Goal: Information Seeking & Learning: Learn about a topic

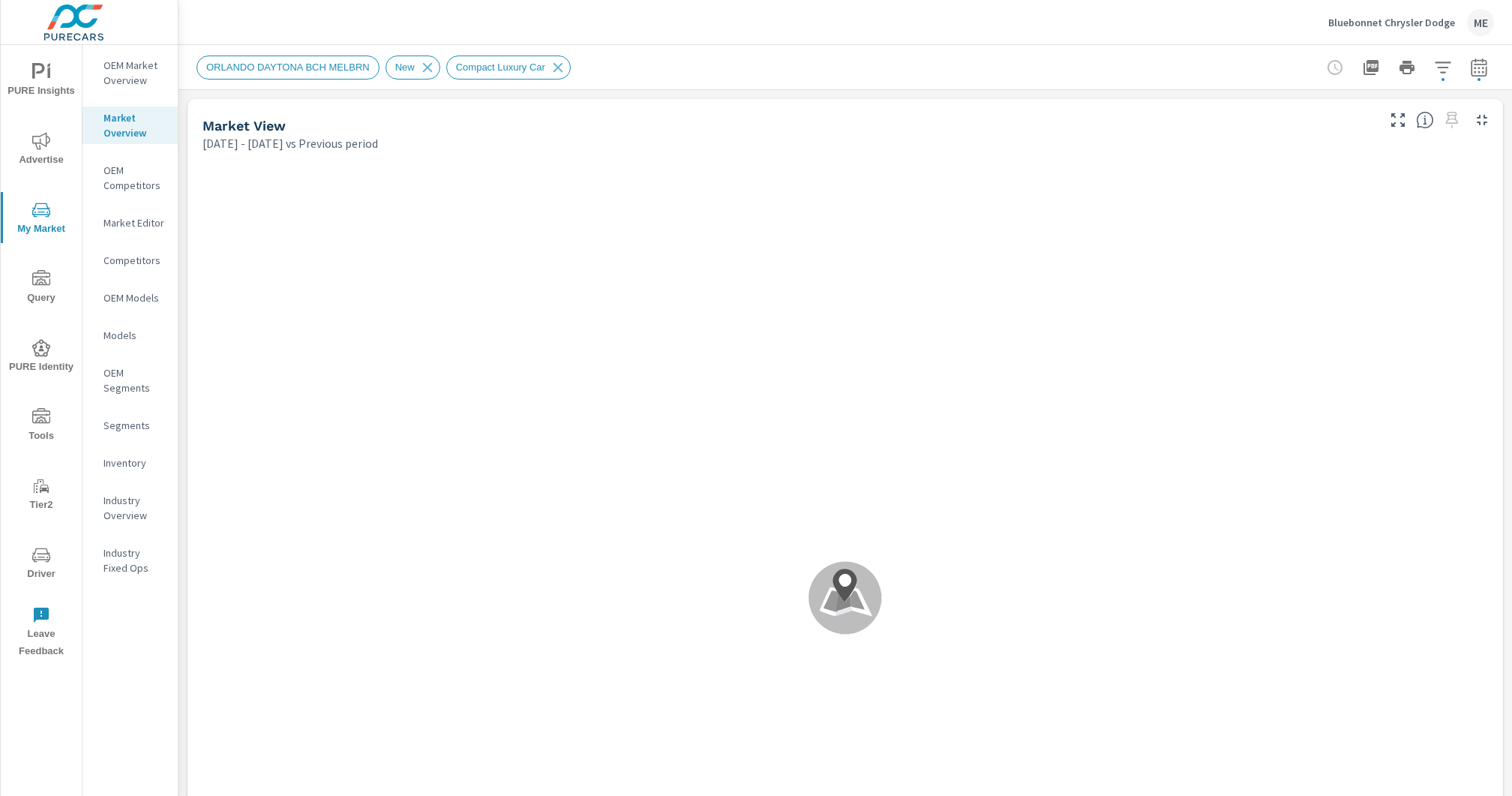
scroll to position [1, 0]
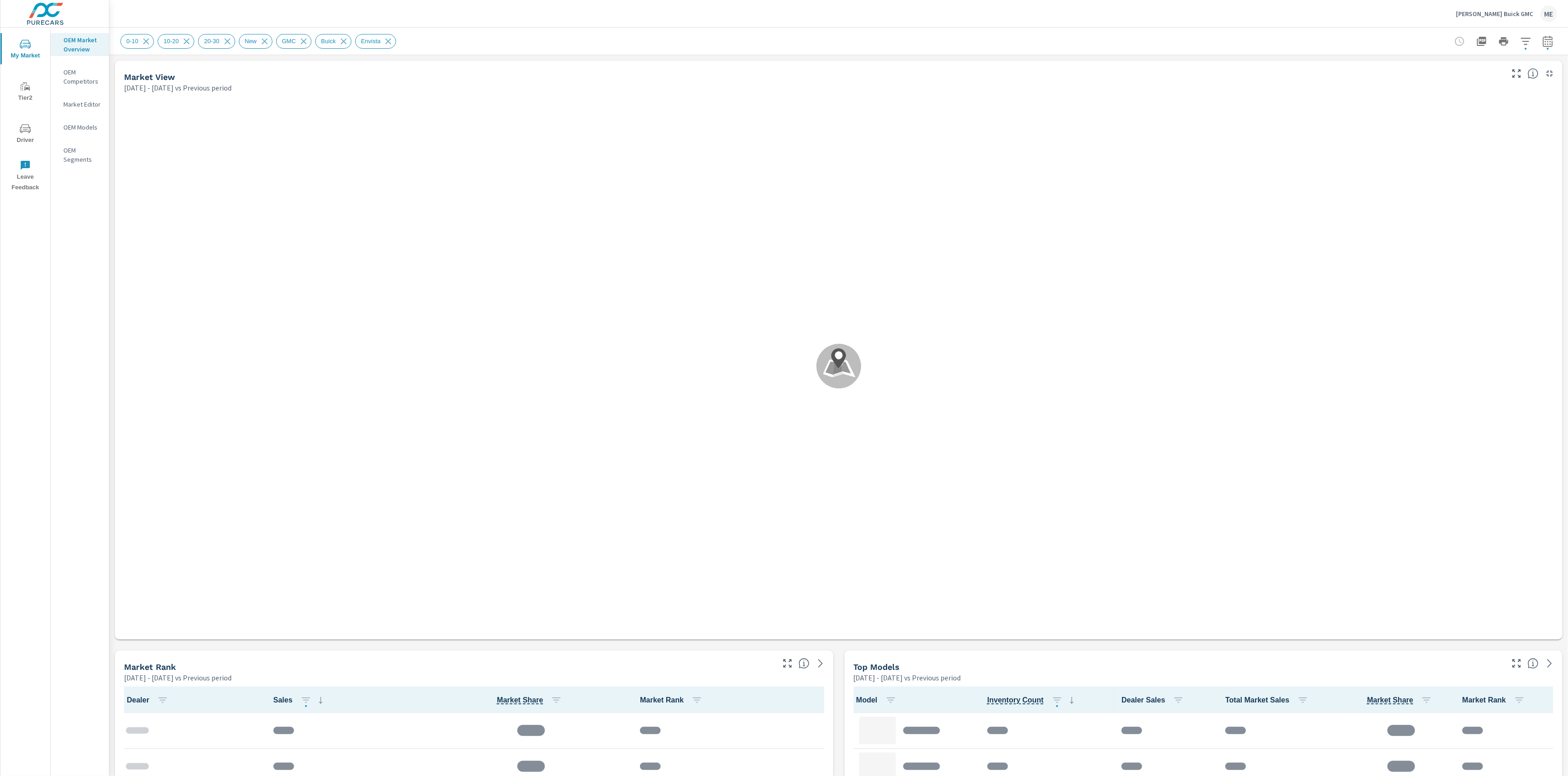
scroll to position [1, 0]
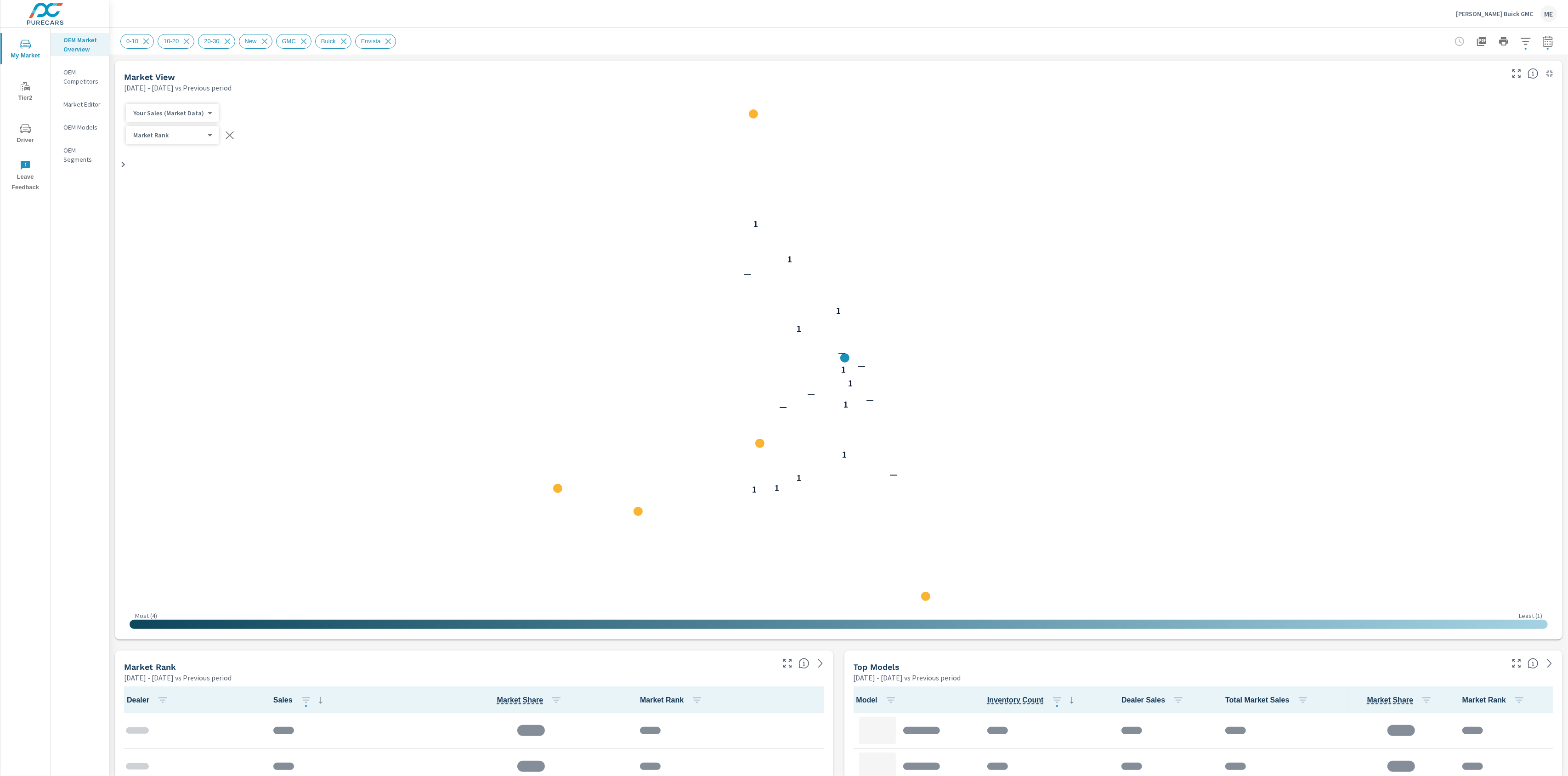
click at [1024, 35] on div "0-10 10-20 20-30 New GMC Buick Envista" at bounding box center [774, 41] width 1308 height 15
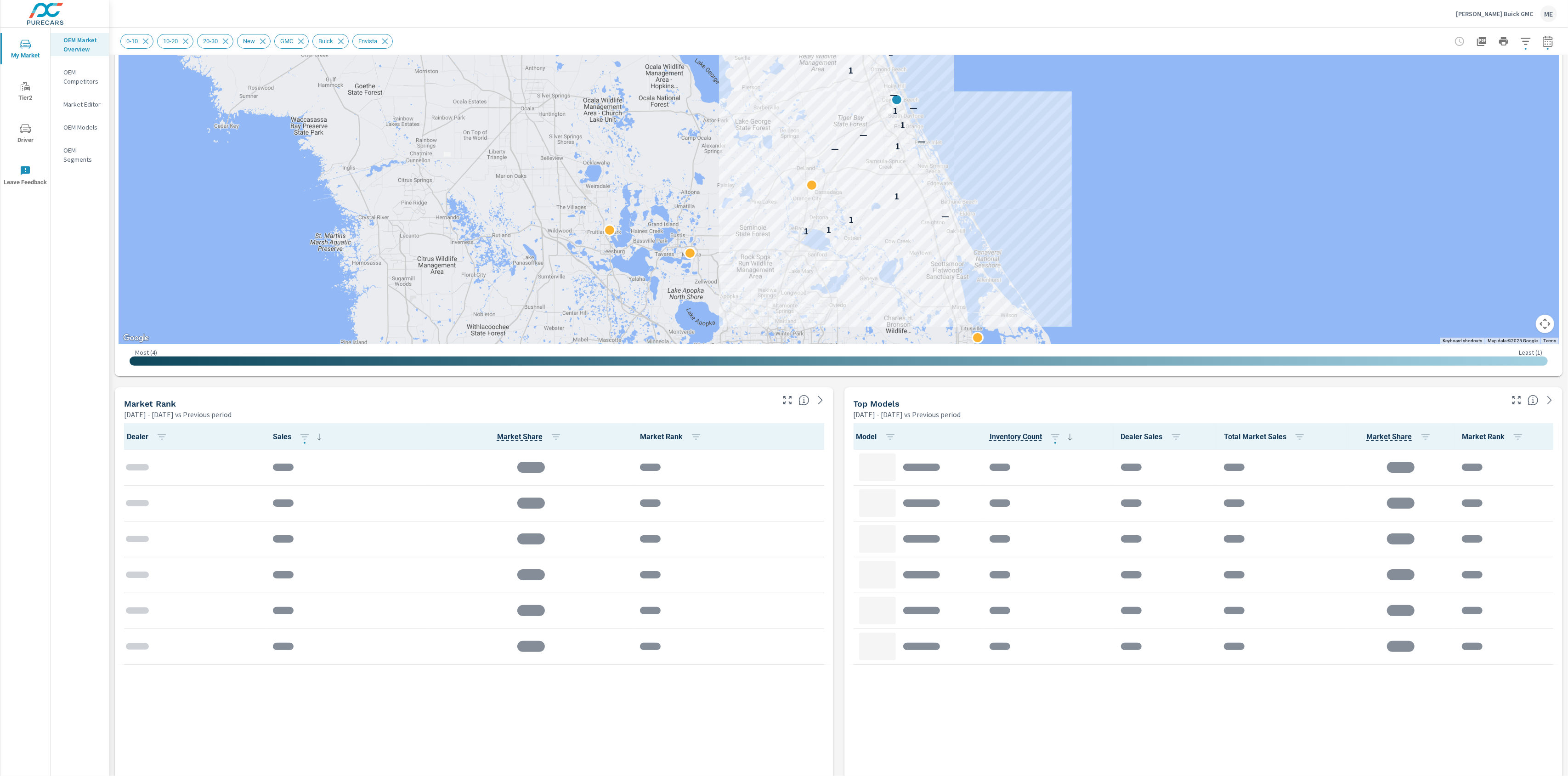
scroll to position [265, 0]
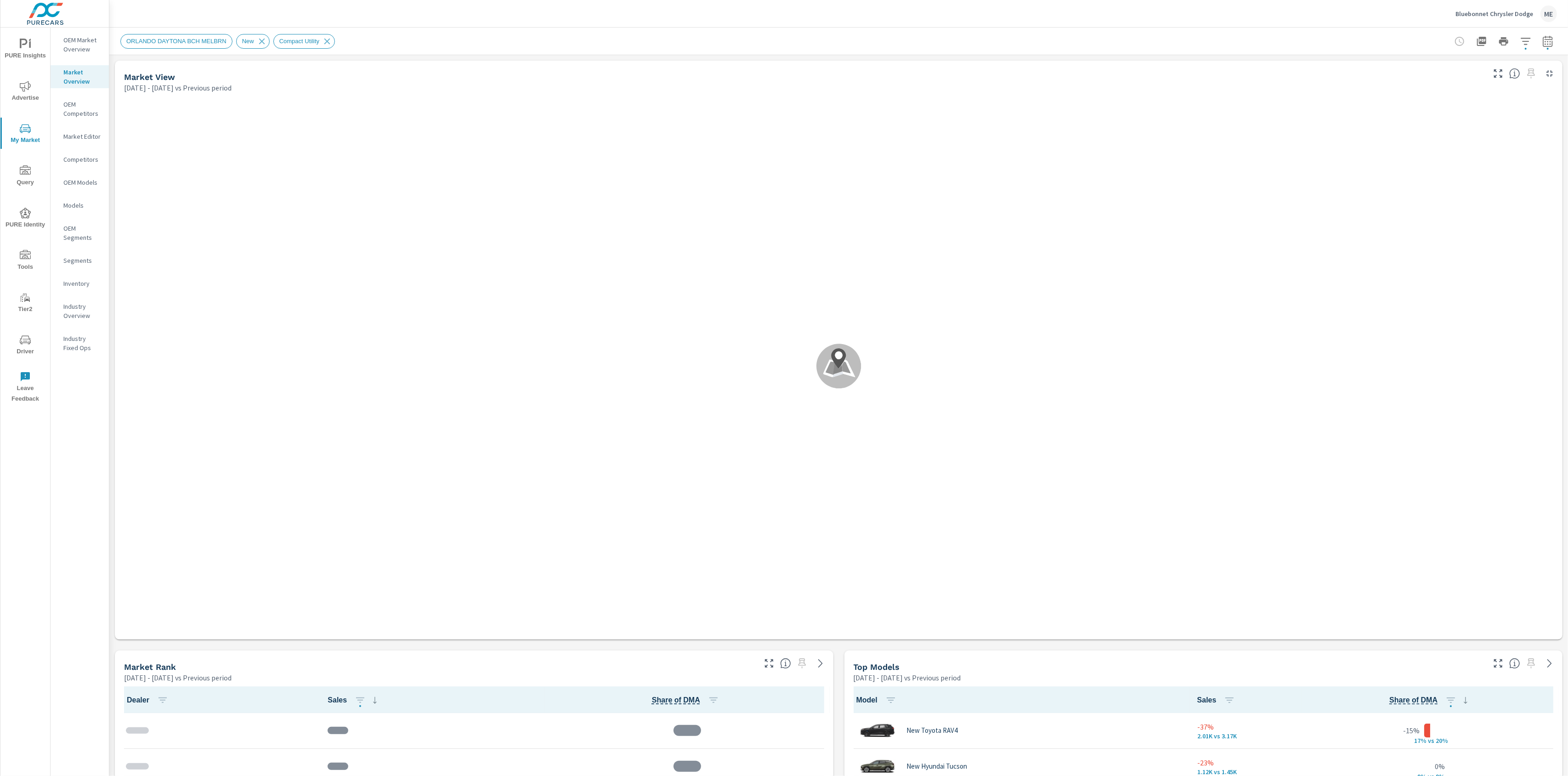
scroll to position [1, 0]
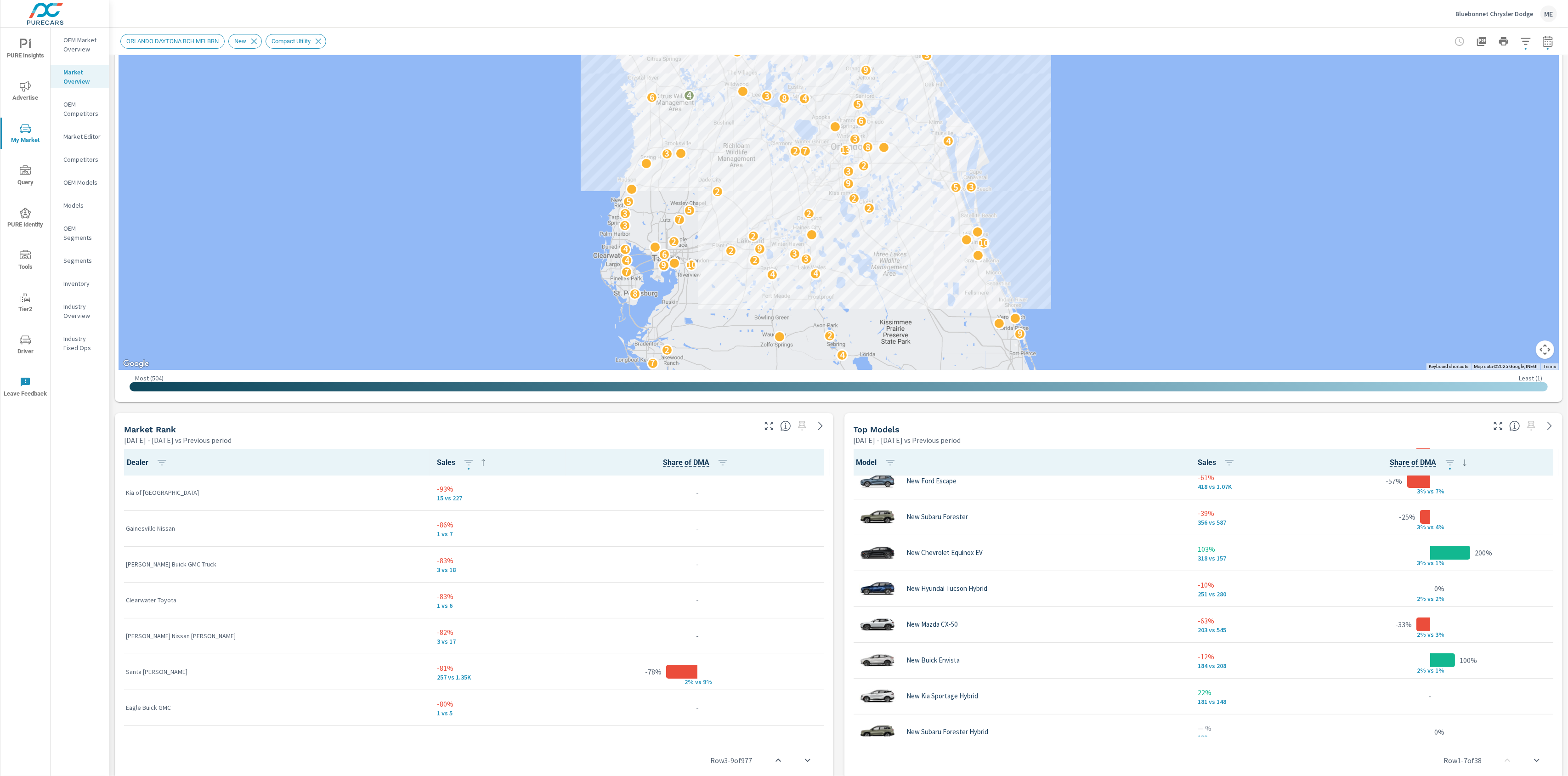
scroll to position [390, 0]
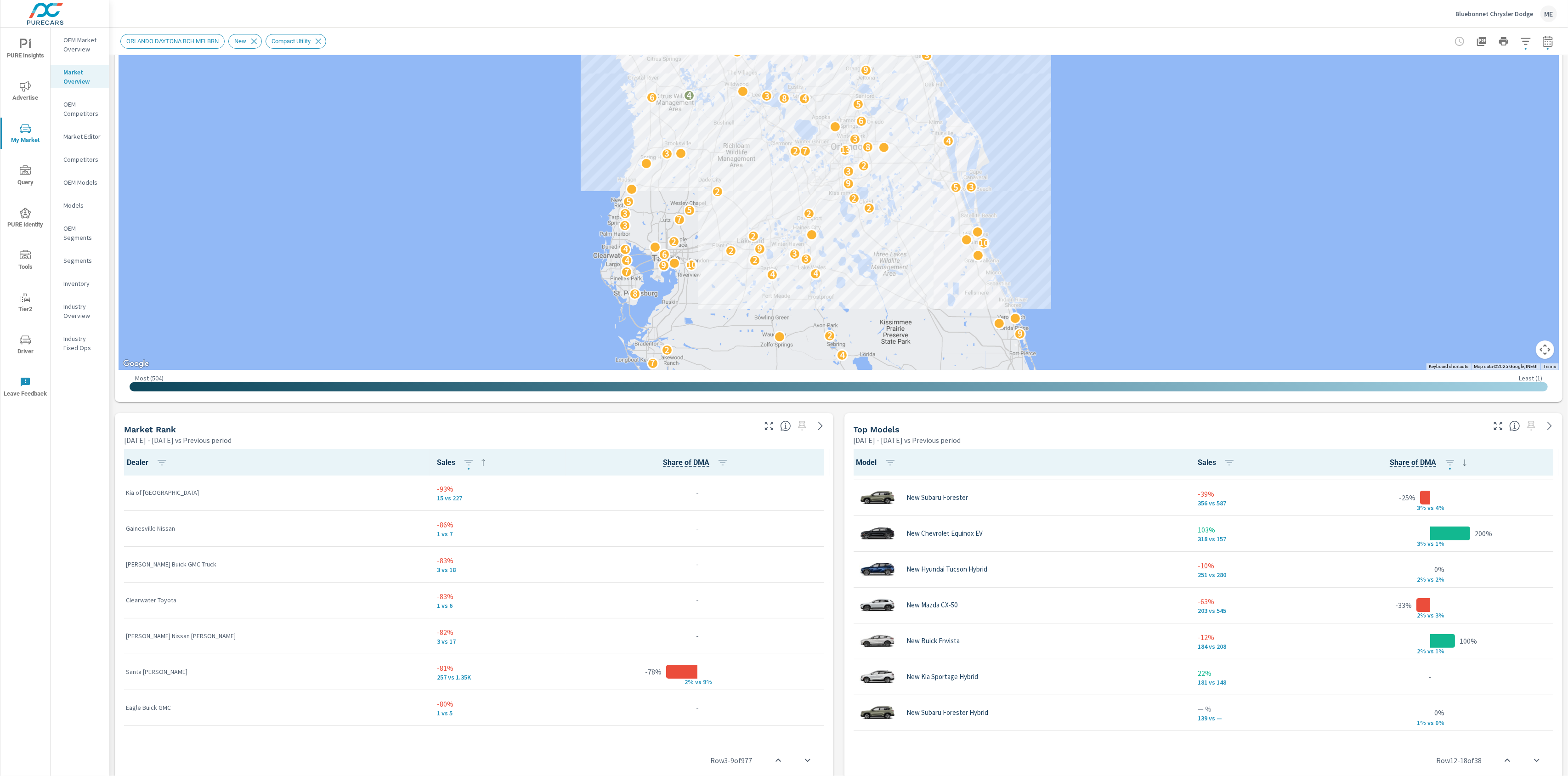
click at [839, 578] on div "Market View [DATE] - [DATE] vs Previous period ← Move left → Move right ↑ Move …" at bounding box center [839, 554] width 1458 height 1475
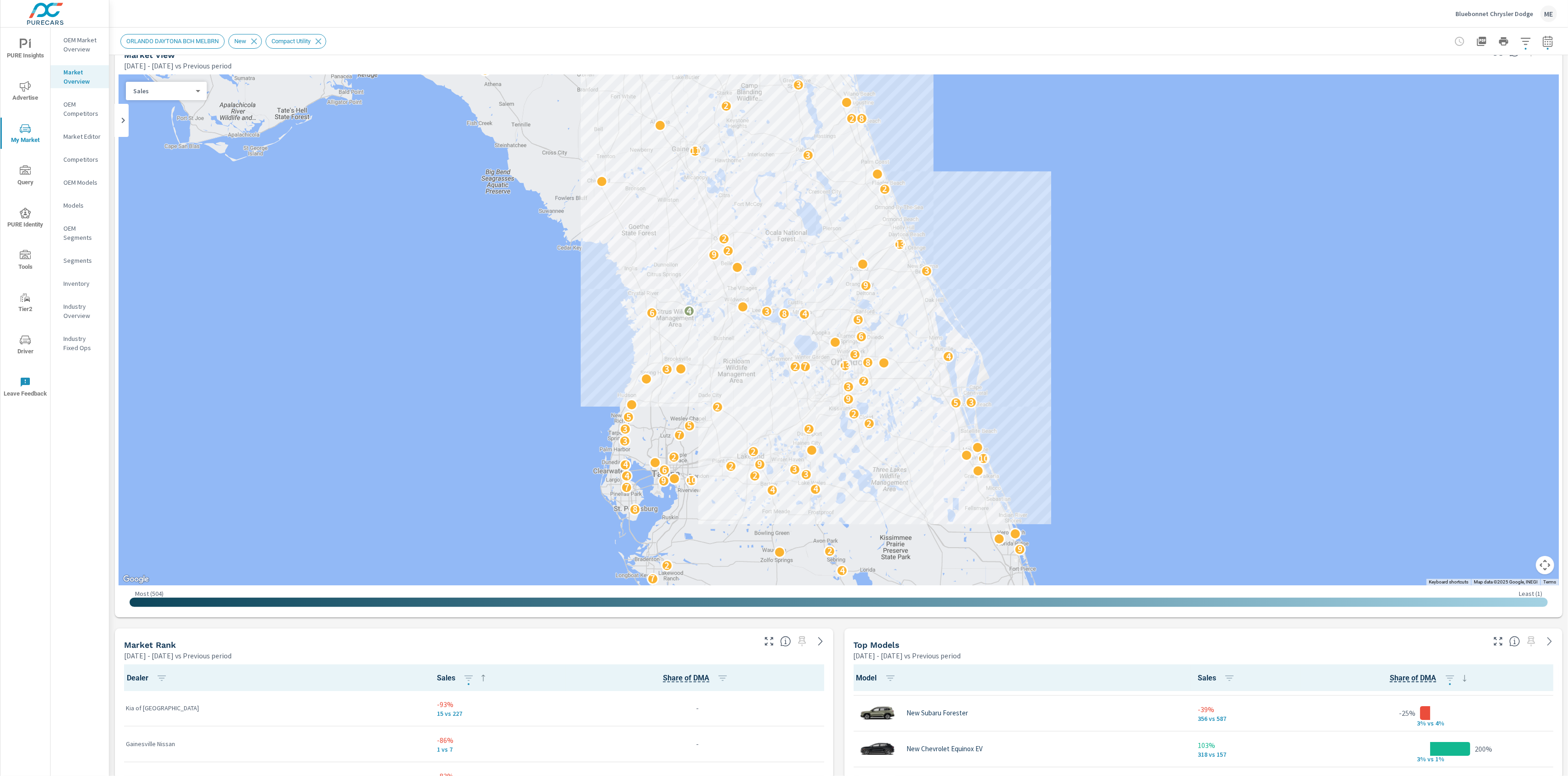
scroll to position [19, 0]
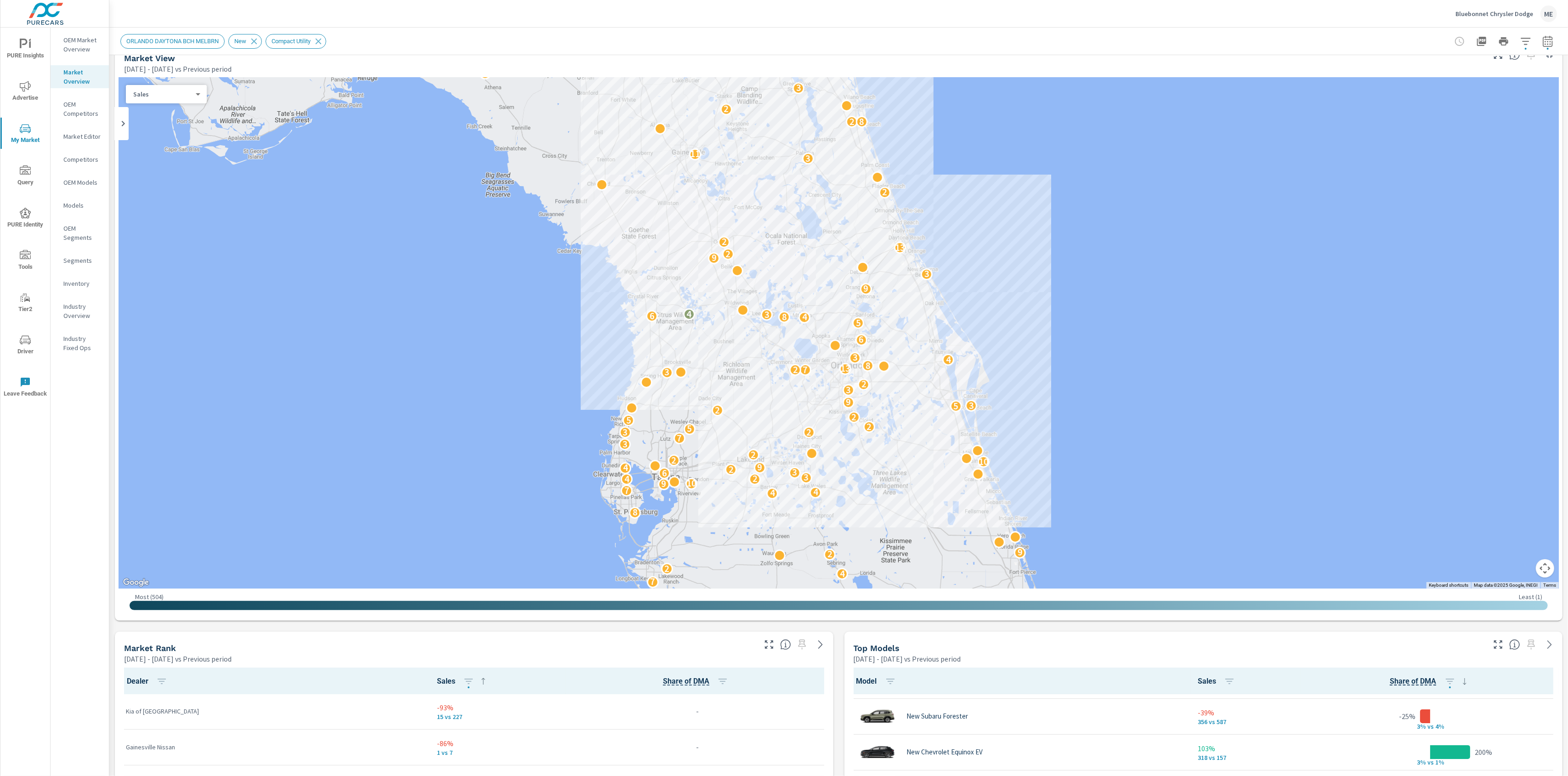
click at [843, 709] on div "Market View [DATE] - [DATE] vs Previous period ← Move left → Move right ↑ Move …" at bounding box center [839, 774] width 1458 height 1475
